Goal: Task Accomplishment & Management: Manage account settings

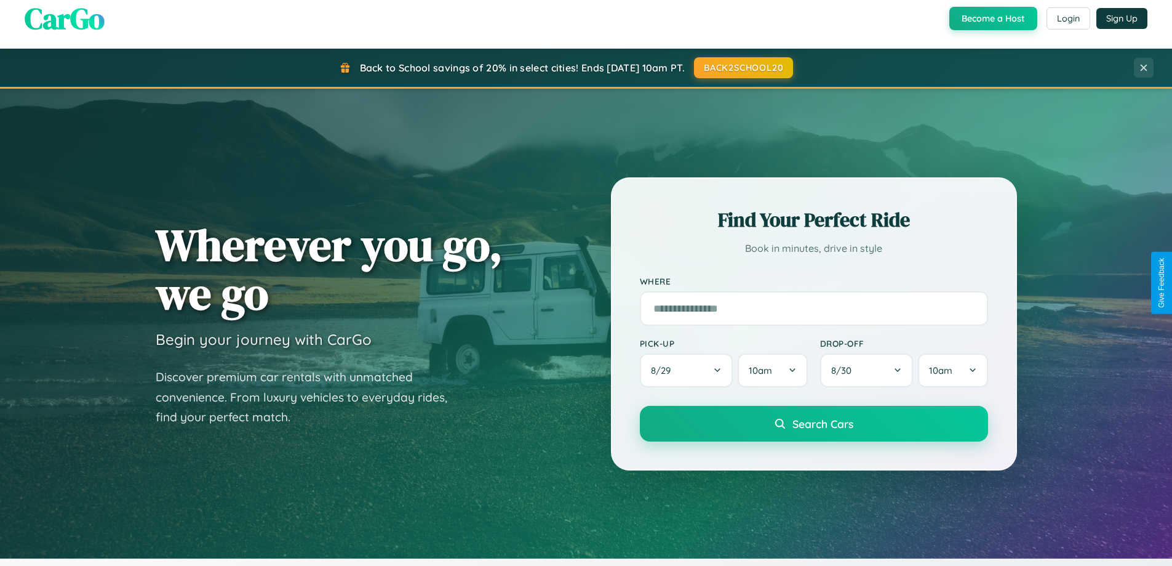
scroll to position [847, 0]
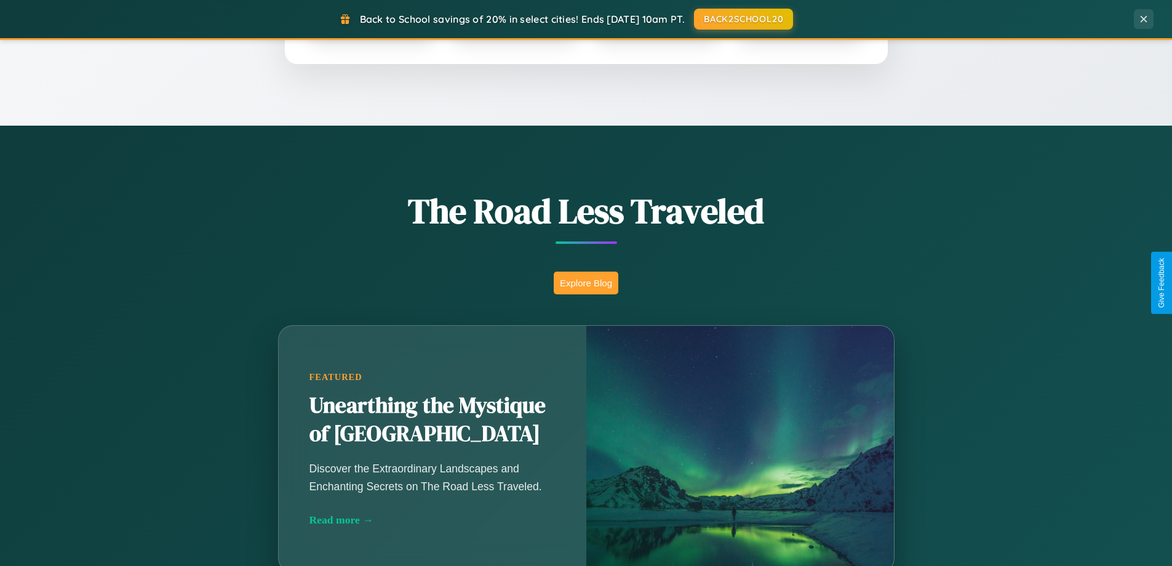
click at [586, 282] on button "Explore Blog" at bounding box center [586, 282] width 65 height 23
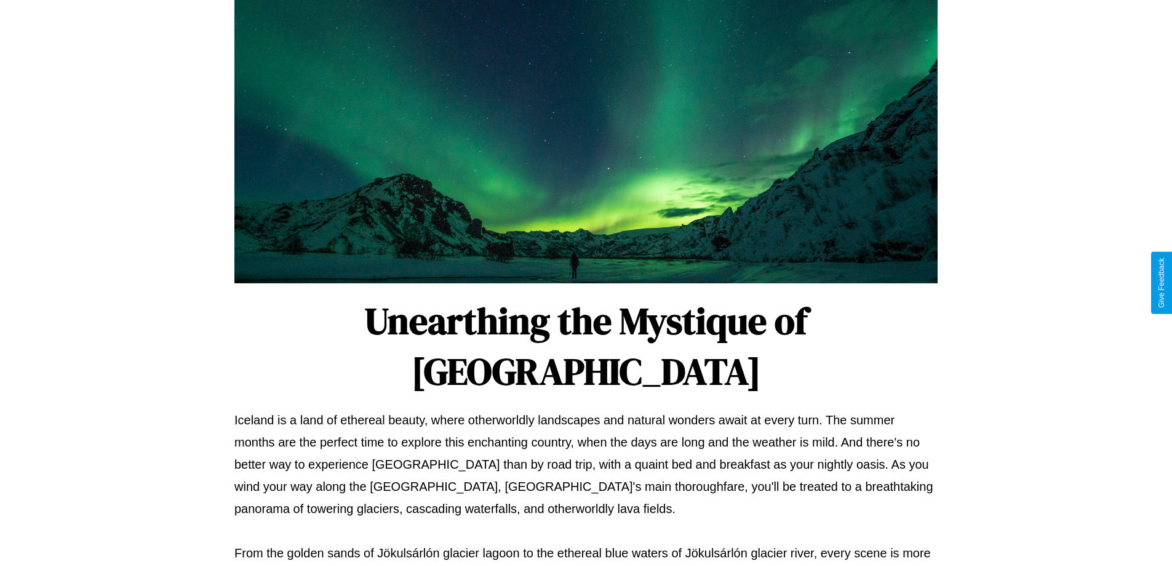
scroll to position [398, 0]
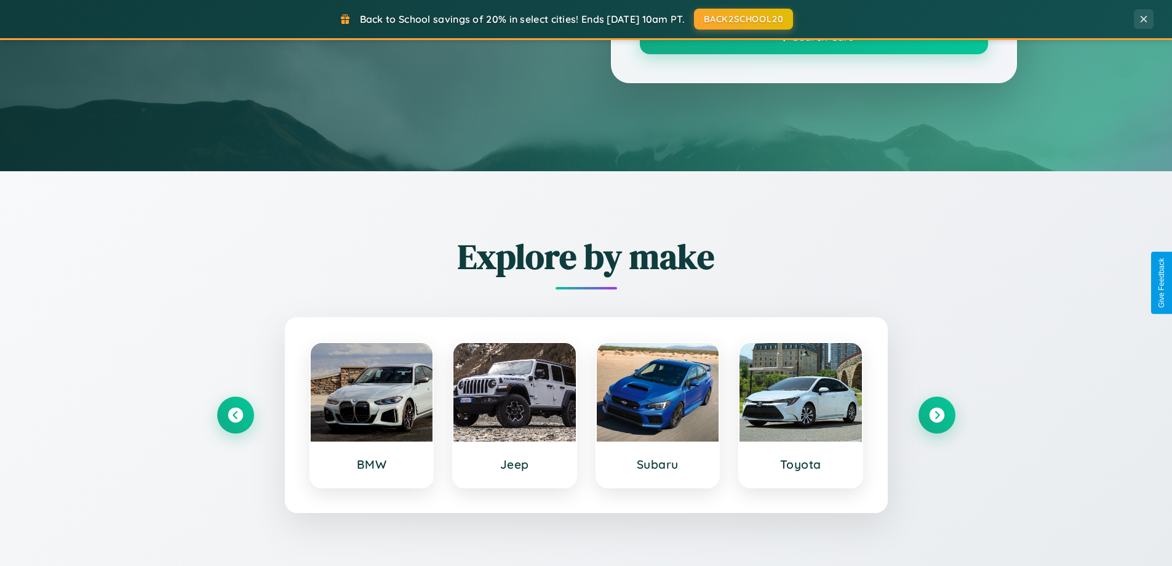
scroll to position [847, 0]
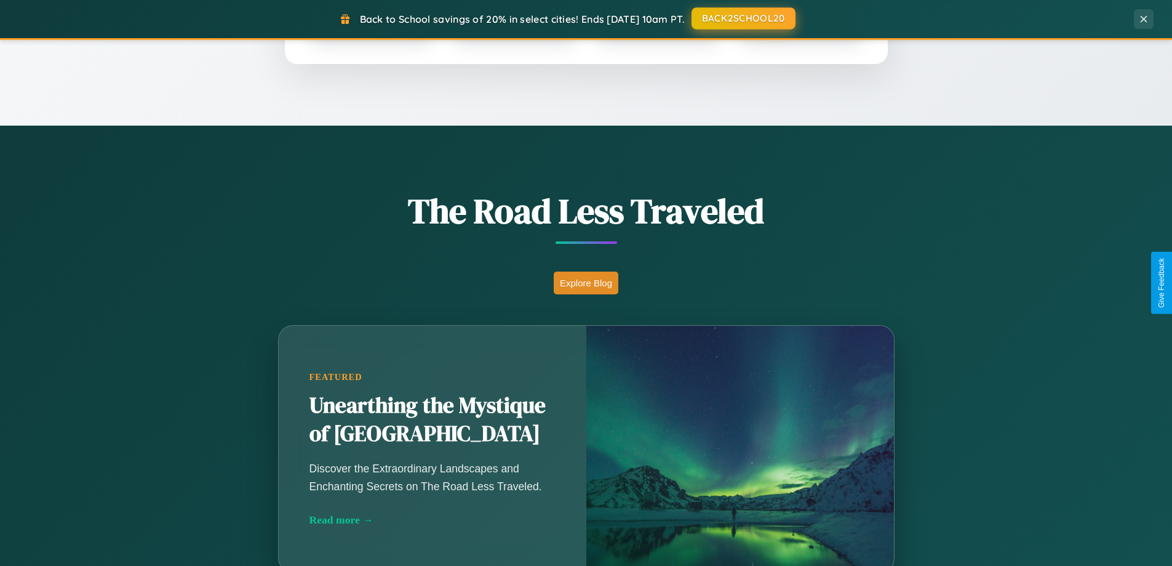
click at [743, 19] on button "BACK2SCHOOL20" at bounding box center [744, 18] width 104 height 22
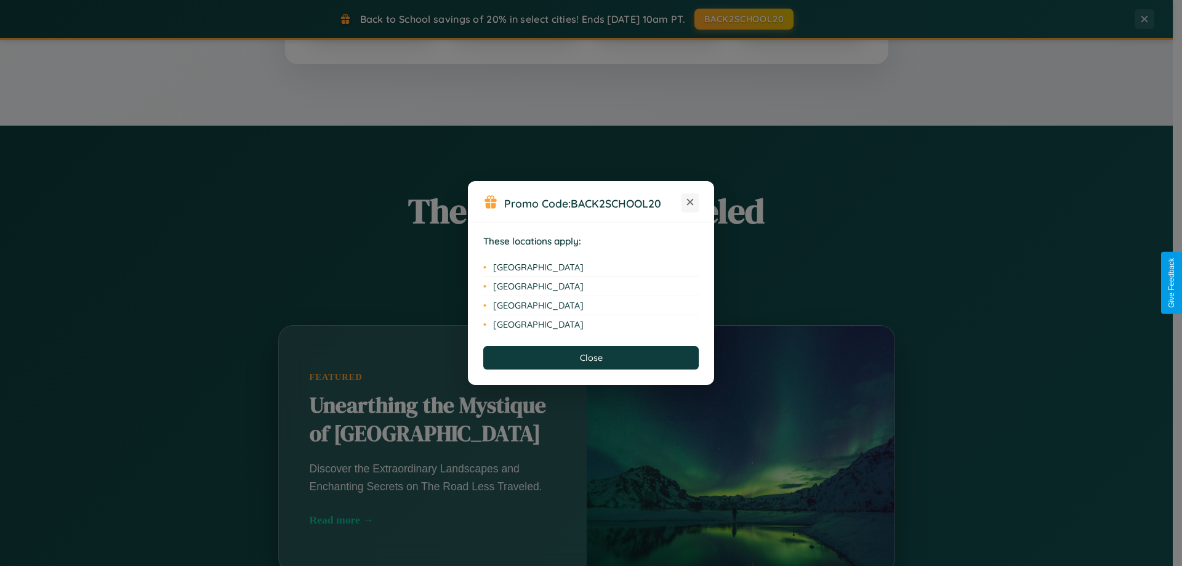
click at [690, 202] on icon at bounding box center [690, 202] width 7 height 7
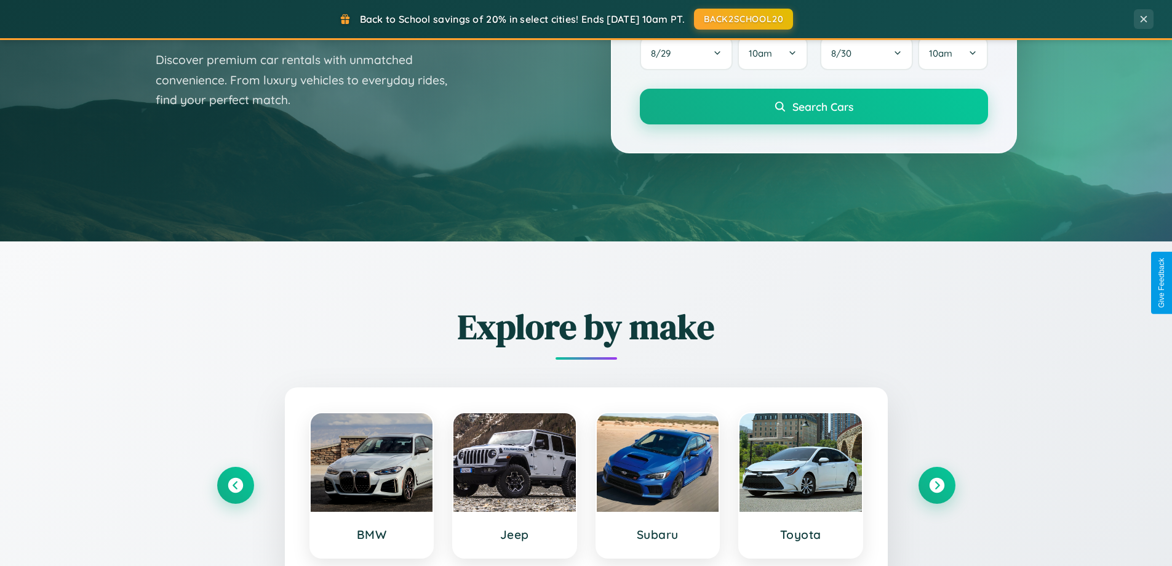
scroll to position [0, 0]
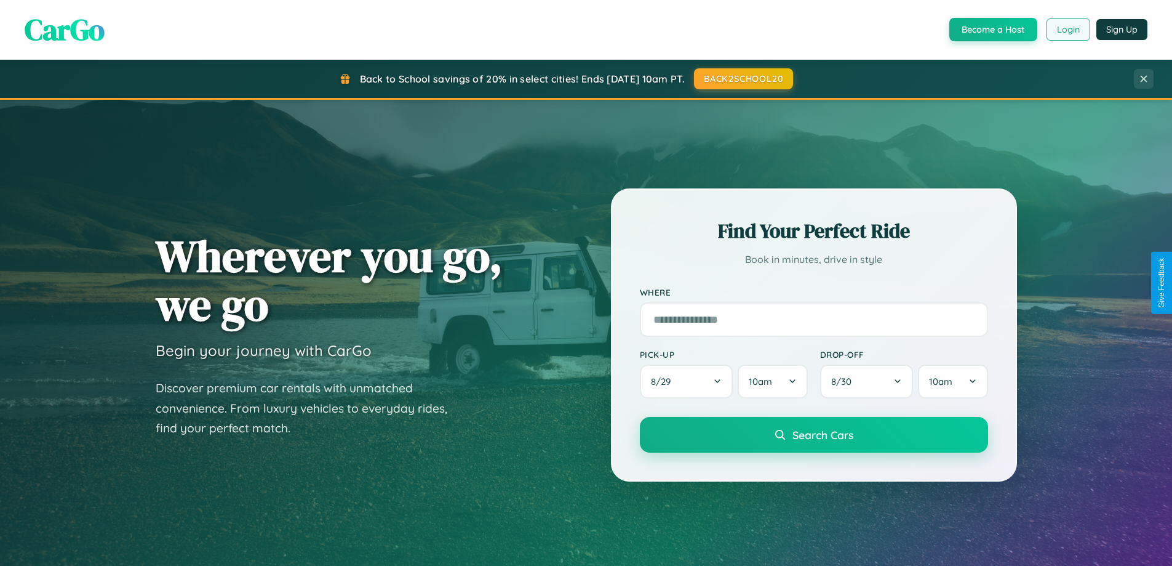
click at [1068, 30] on button "Login" at bounding box center [1069, 29] width 44 height 22
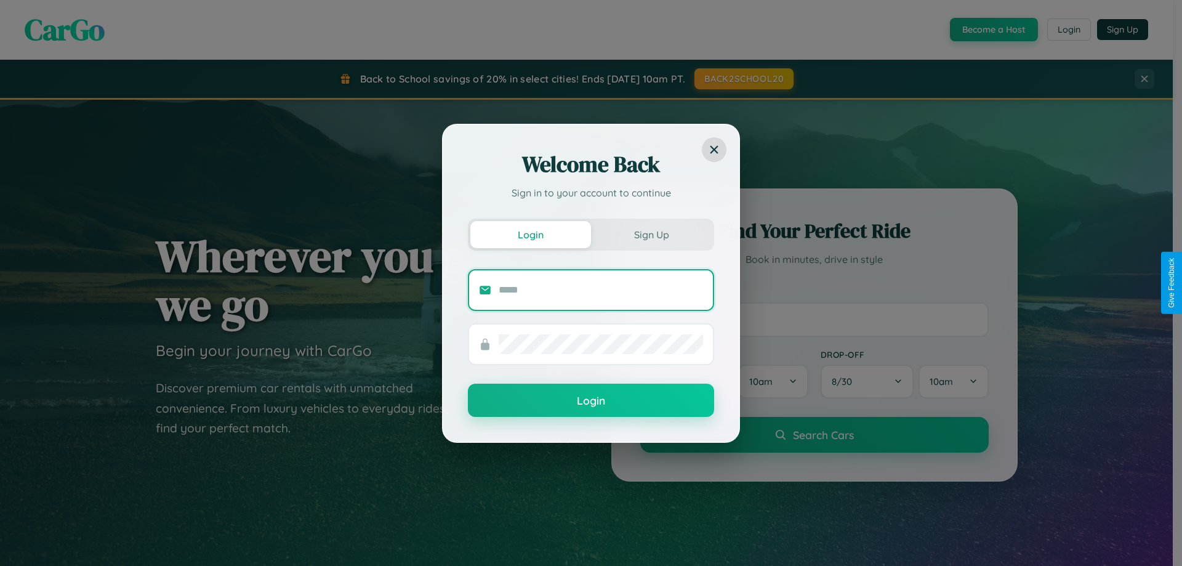
click at [601, 289] on input "text" at bounding box center [600, 290] width 204 height 20
type input "**********"
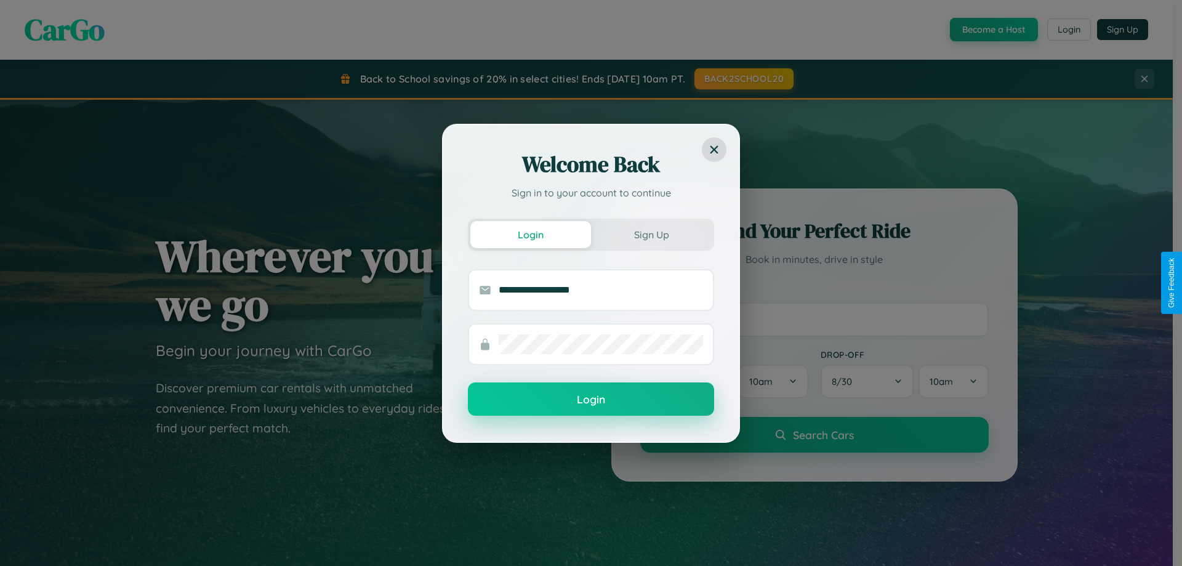
click at [591, 399] on button "Login" at bounding box center [591, 398] width 246 height 33
